Goal: Information Seeking & Learning: Learn about a topic

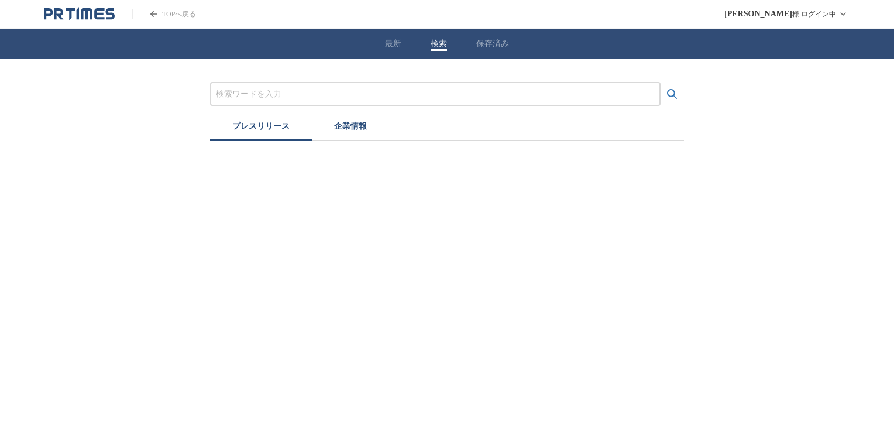
click at [428, 48] on div "最新 検索 保存済み" at bounding box center [447, 43] width 894 height 29
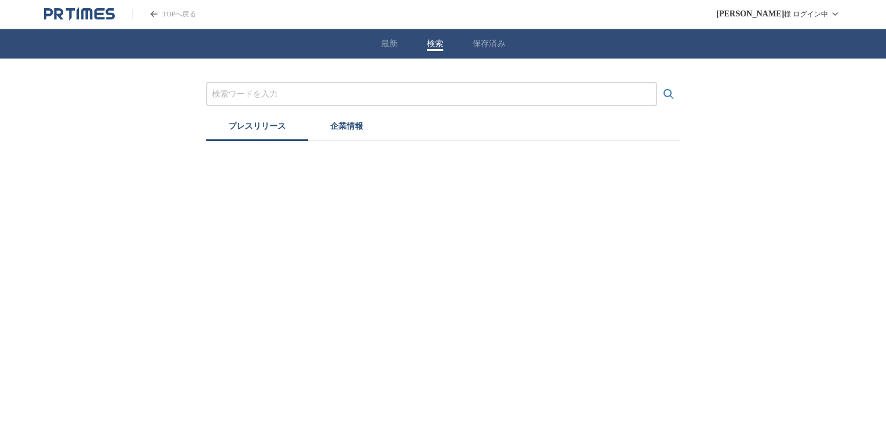
click at [393, 39] on button "最新" at bounding box center [389, 44] width 16 height 11
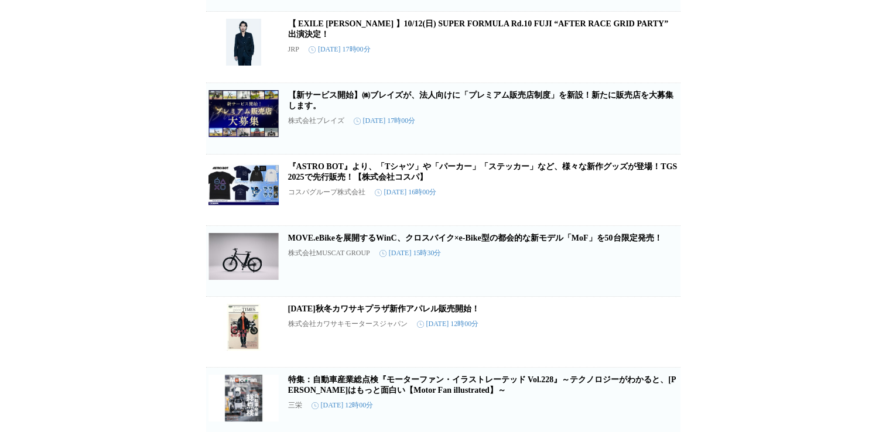
scroll to position [468, 0]
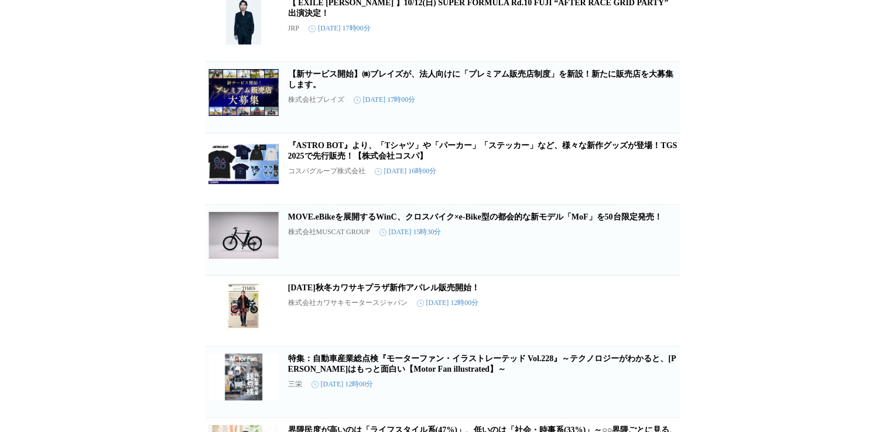
click at [471, 89] on link "【新サービス開始】㈱ブレイズが、法人向けに「プレミアム販売店制度」を新設！新たに販売店を大募集します。" at bounding box center [480, 79] width 385 height 19
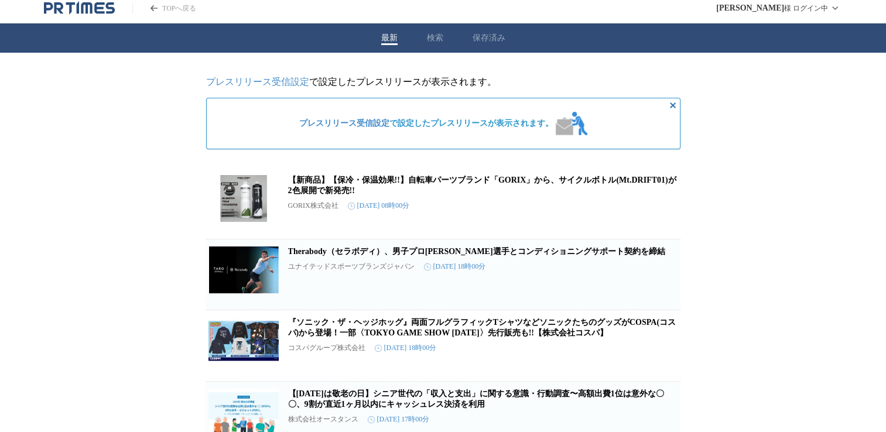
scroll to position [0, 0]
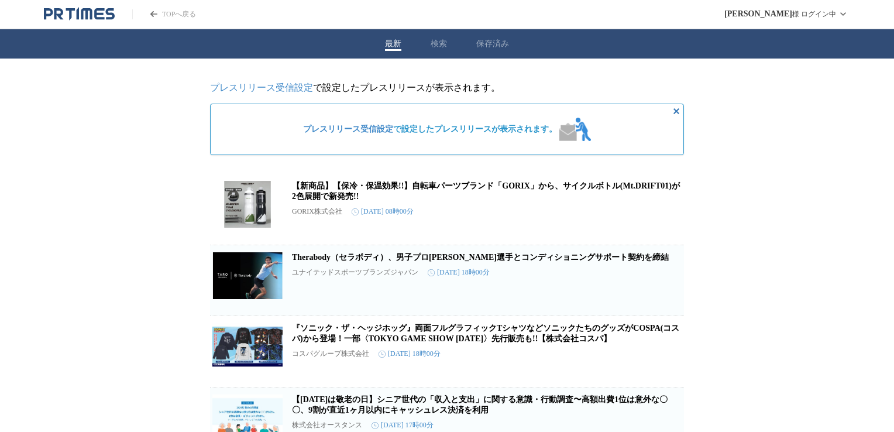
click at [436, 41] on button "検索" at bounding box center [439, 44] width 16 height 11
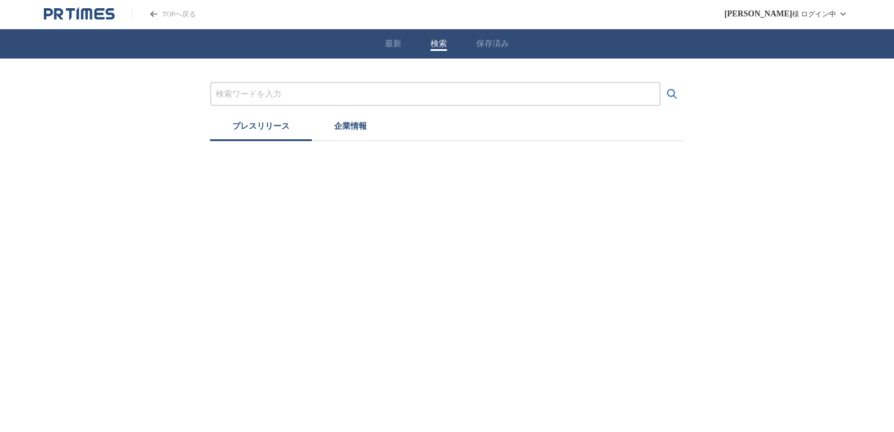
click at [374, 97] on input "プレスリリースおよび企業を検索する" at bounding box center [435, 94] width 439 height 13
click at [674, 97] on icon "検索する" at bounding box center [673, 94] width 14 height 14
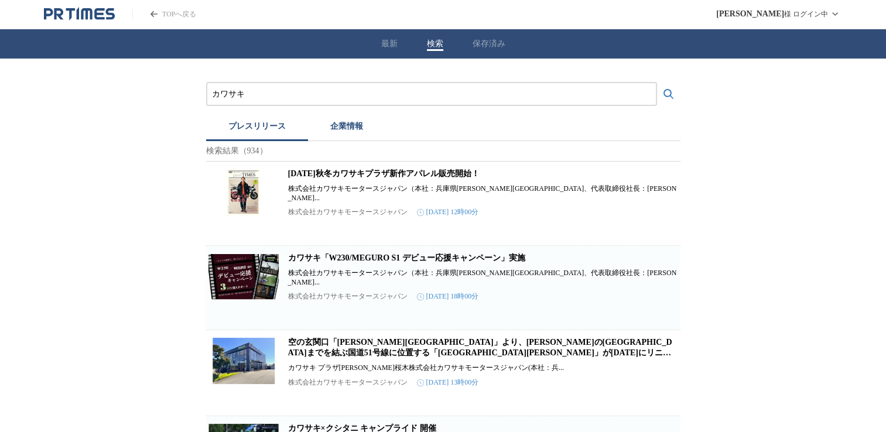
drag, startPoint x: 367, startPoint y: 97, endPoint x: 206, endPoint y: 89, distance: 161.2
click at [206, 89] on div "カワサキ" at bounding box center [431, 94] width 451 height 24
type input "バイク　ドラゴンボール"
click at [657, 83] on button "検索する" at bounding box center [668, 94] width 23 height 23
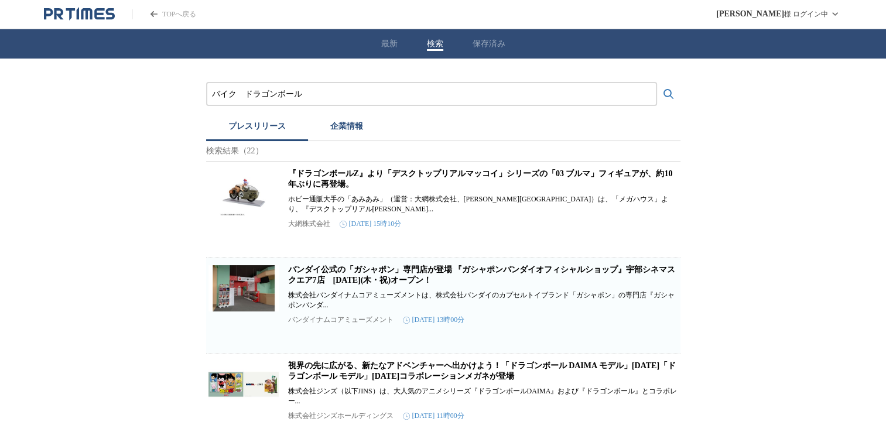
click at [391, 174] on link "『ドラゴンボールZ』より「デスクトップリアルマッコイ」シリーズの「03 ブルマ」フィギュアが、約10年ぶりに再登場。" at bounding box center [480, 178] width 385 height 19
click at [325, 92] on input "バイク　ドラゴンボール" at bounding box center [431, 94] width 439 height 13
